Goal: Task Accomplishment & Management: Manage account settings

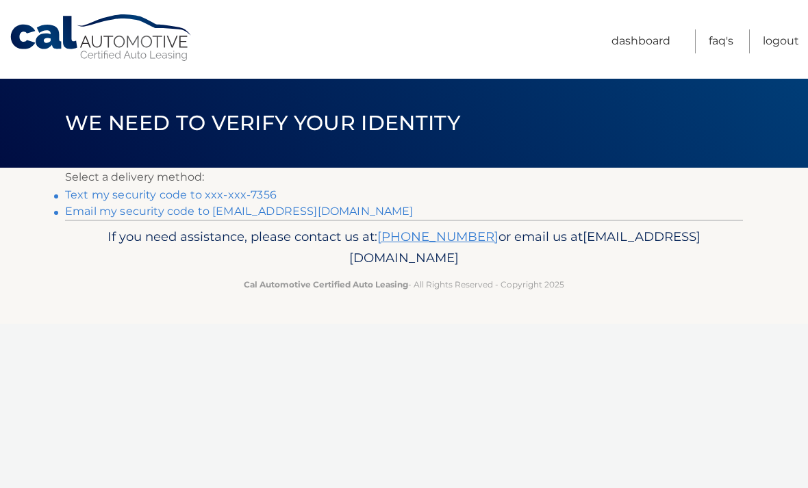
click at [126, 199] on link "Text my security code to xxx-xxx-7356" at bounding box center [171, 194] width 212 height 13
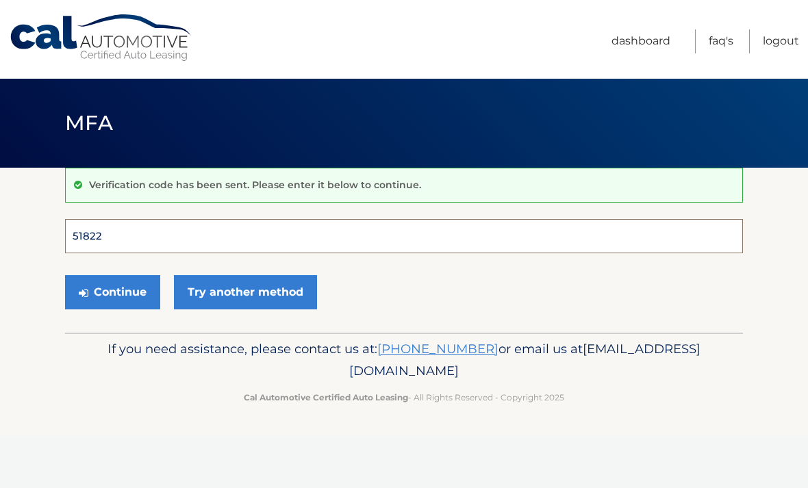
type input "518224"
click at [112, 292] on button "Continue" at bounding box center [112, 292] width 95 height 34
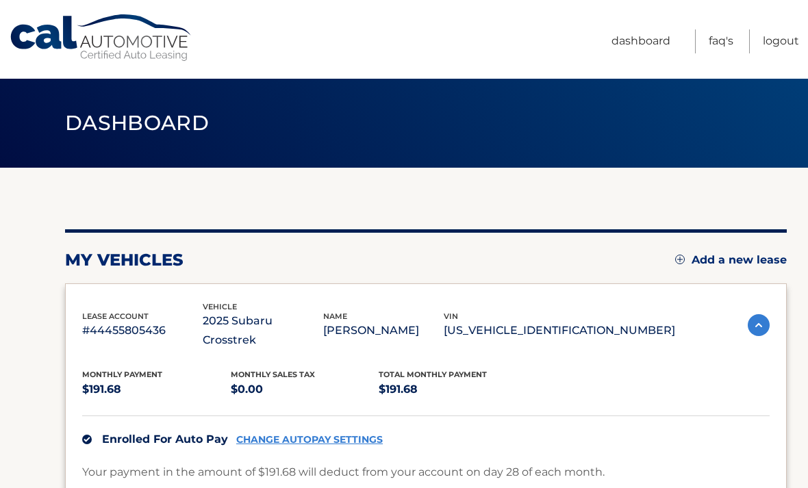
click at [9, 409] on section "my vehicles Add a new lease lease account #44455805436 vehicle 2025 Subaru Cros…" at bounding box center [404, 431] width 808 height 526
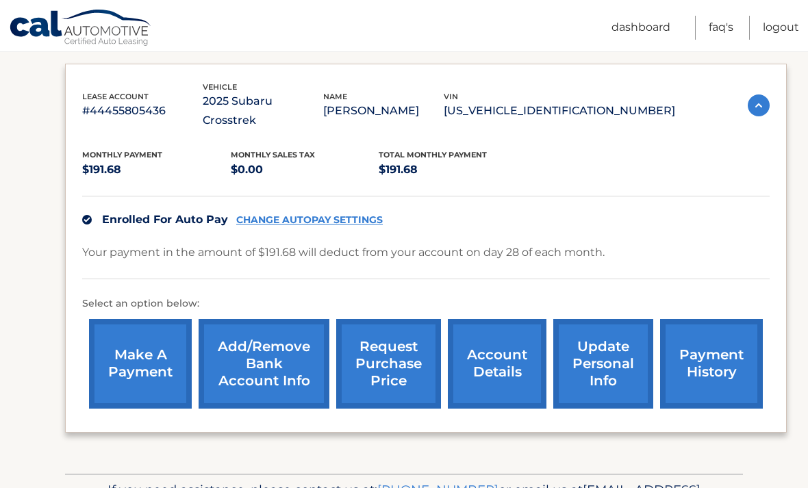
scroll to position [243, 0]
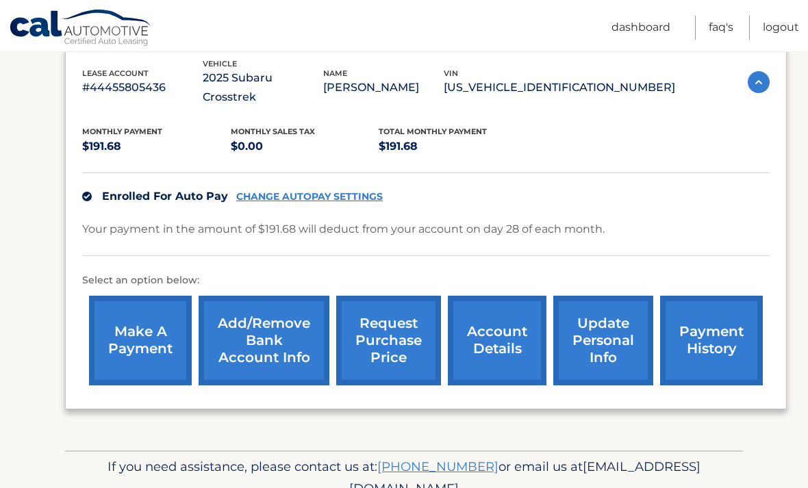
click at [386, 320] on link "request purchase price" at bounding box center [388, 341] width 105 height 90
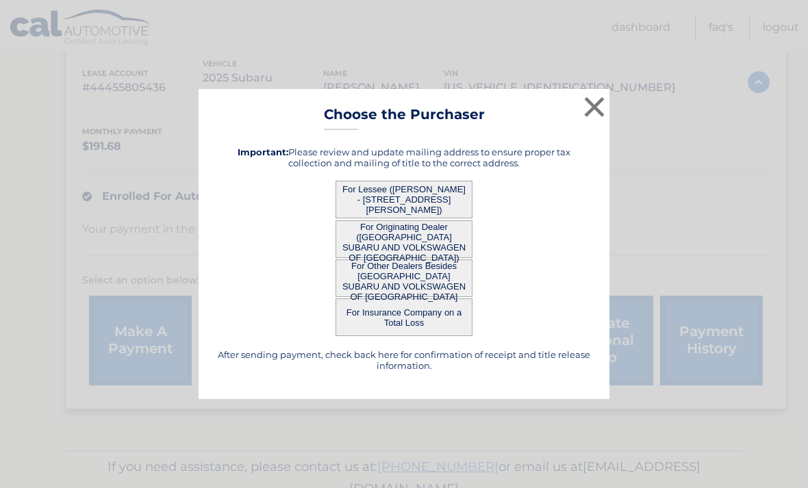
click at [386, 218] on button "For Lessee ([PERSON_NAME] - [STREET_ADDRESS][PERSON_NAME])" at bounding box center [404, 200] width 137 height 38
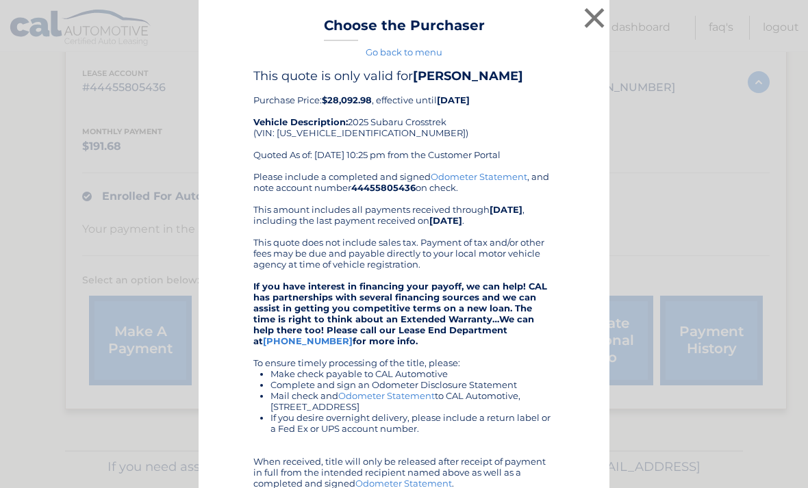
click at [389, 53] on link "Go back to menu" at bounding box center [404, 52] width 77 height 11
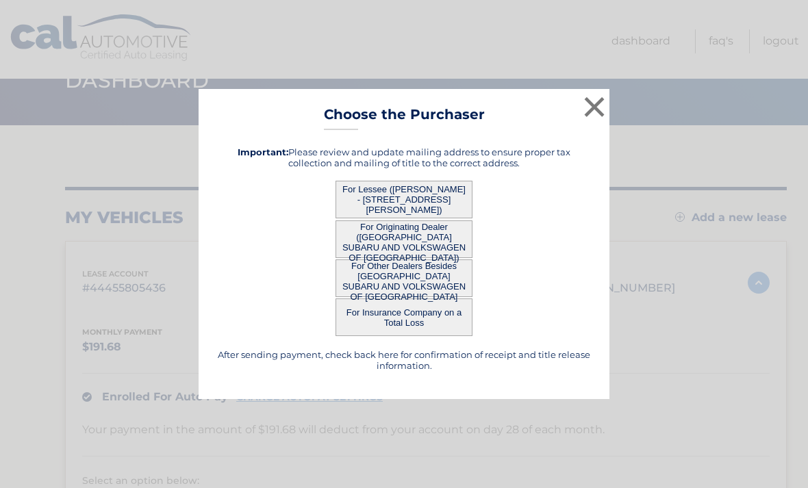
scroll to position [44, 0]
click at [397, 322] on button "For Insurance Company on a Total Loss" at bounding box center [404, 318] width 137 height 38
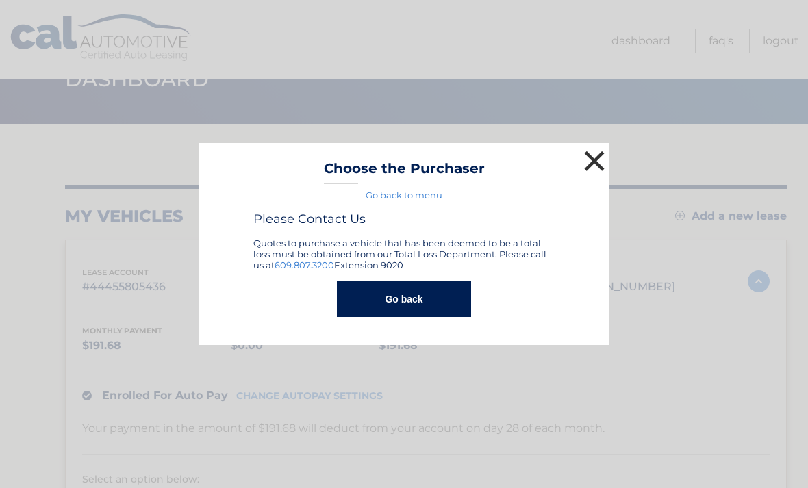
click at [599, 158] on button "×" at bounding box center [594, 160] width 27 height 27
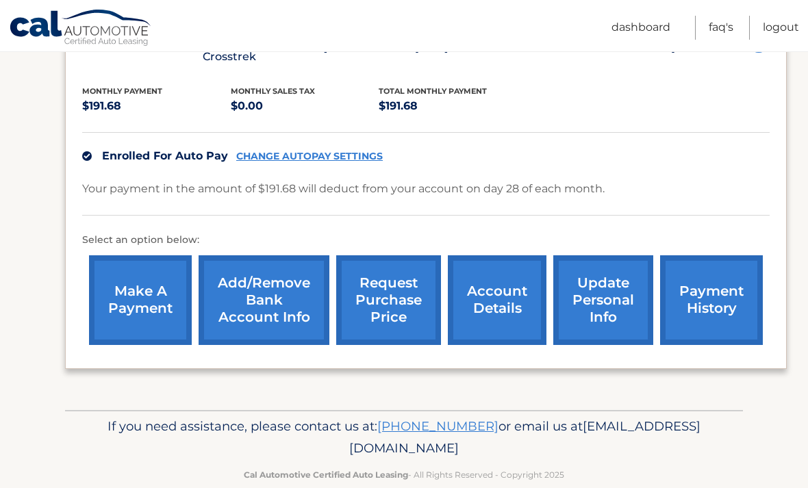
scroll to position [287, 0]
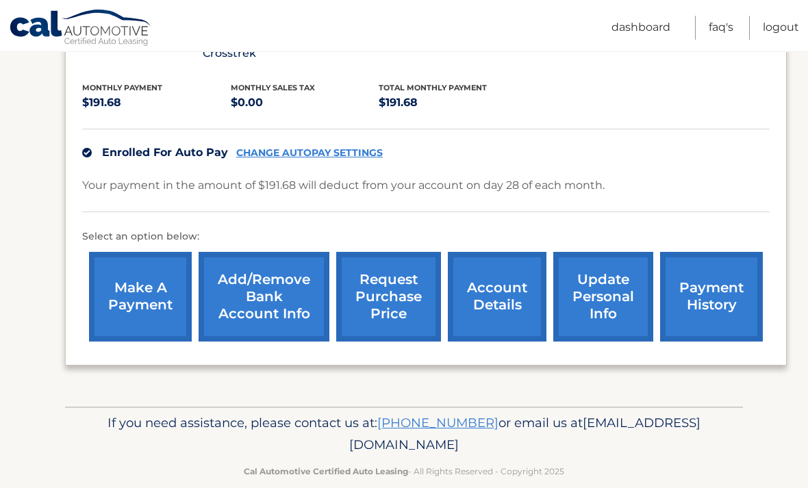
click at [485, 280] on link "account details" at bounding box center [497, 297] width 99 height 90
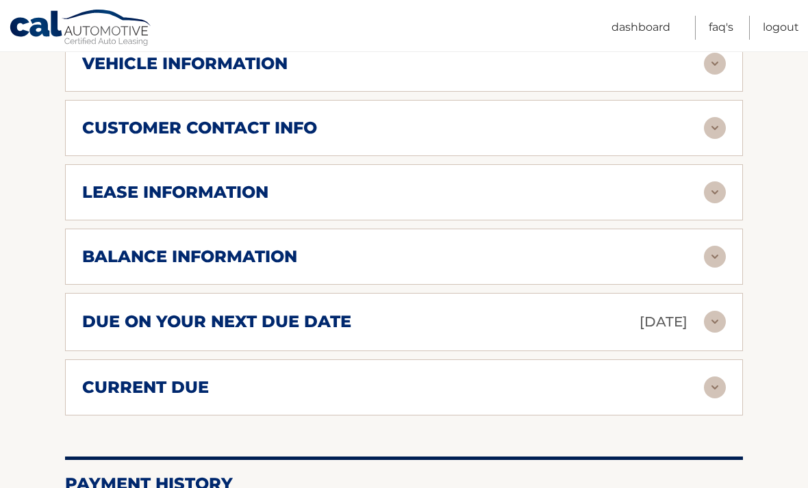
scroll to position [648, 0]
click at [709, 247] on img at bounding box center [715, 258] width 22 height 22
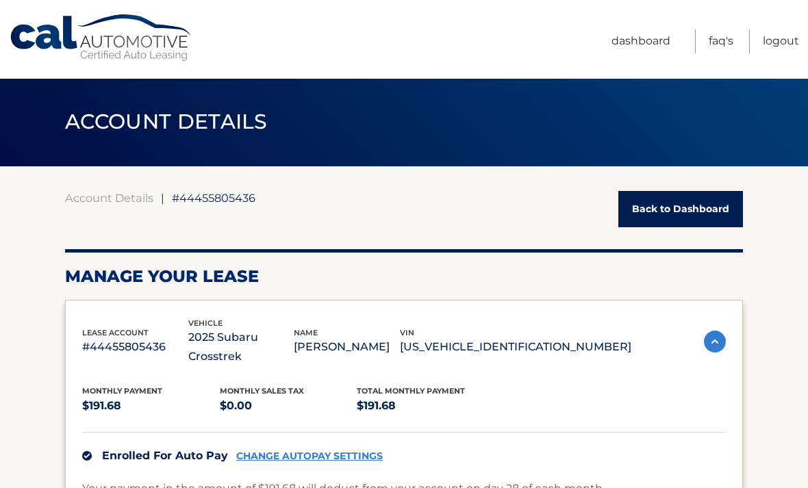
scroll to position [0, 0]
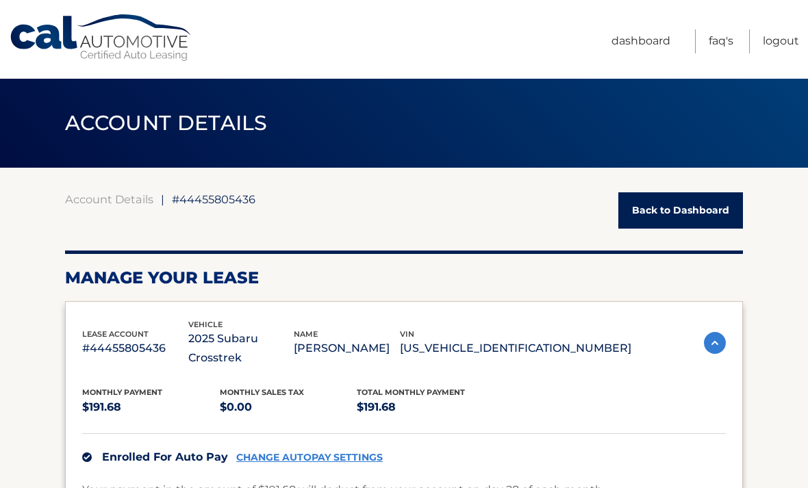
click at [670, 213] on link "Back to Dashboard" at bounding box center [680, 210] width 125 height 36
